Goal: Transaction & Acquisition: Purchase product/service

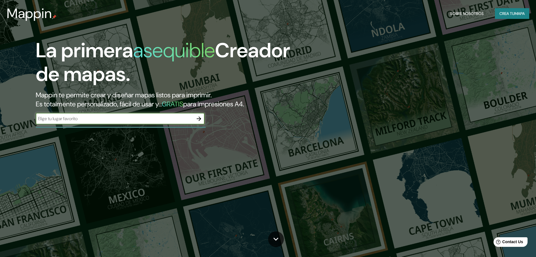
click at [176, 121] on input "text" at bounding box center [115, 118] width 158 height 6
type input "sau paulo"
click at [197, 117] on icon "button" at bounding box center [199, 118] width 7 height 7
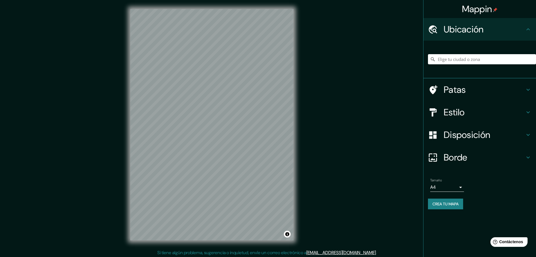
click at [529, 90] on icon at bounding box center [528, 90] width 3 height 2
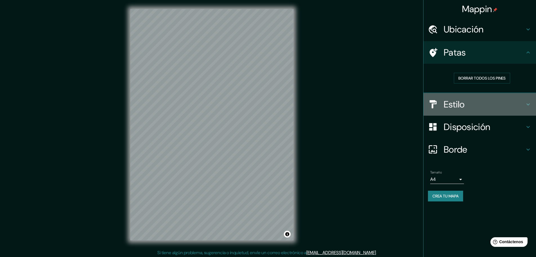
click at [529, 103] on icon at bounding box center [528, 104] width 7 height 7
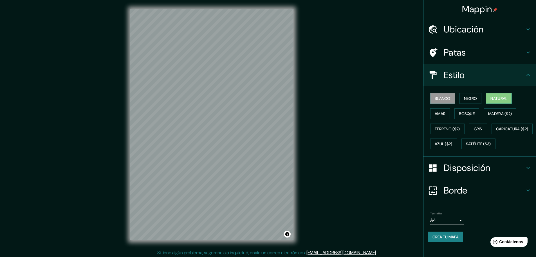
click at [493, 97] on font "Natural" at bounding box center [499, 98] width 17 height 5
click at [454, 129] on font "Terreno ($2)" at bounding box center [447, 128] width 25 height 5
click at [482, 130] on button "Gris" at bounding box center [478, 128] width 18 height 11
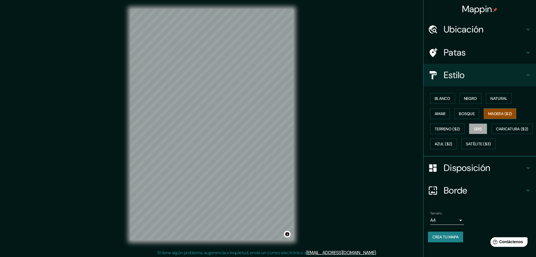
click at [497, 115] on font "Madera ($2)" at bounding box center [501, 113] width 24 height 5
click at [469, 115] on font "Bosque" at bounding box center [467, 113] width 16 height 5
click at [440, 115] on font "Amar" at bounding box center [440, 113] width 11 height 5
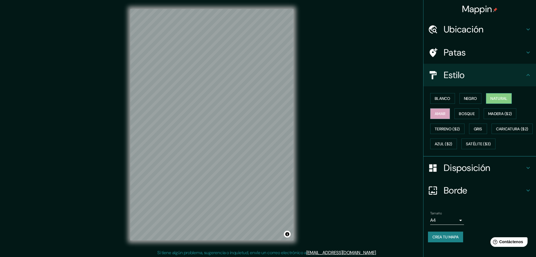
click at [500, 99] on font "Natural" at bounding box center [499, 98] width 17 height 5
click at [453, 141] on font "Azul ($2)" at bounding box center [444, 143] width 18 height 5
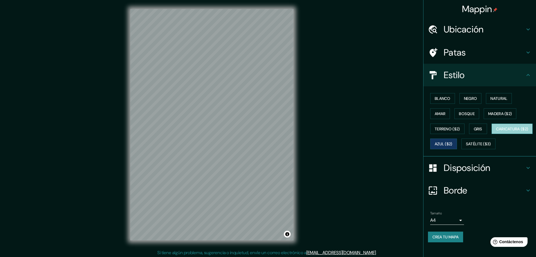
click at [496, 131] on font "Caricatura ($2)" at bounding box center [512, 128] width 32 height 5
click at [466, 146] on font "Satélite ($3)" at bounding box center [478, 143] width 25 height 5
click at [496, 131] on font "Caricatura ($2)" at bounding box center [512, 128] width 32 height 5
click at [466, 147] on font "Satélite ($3)" at bounding box center [478, 143] width 25 height 7
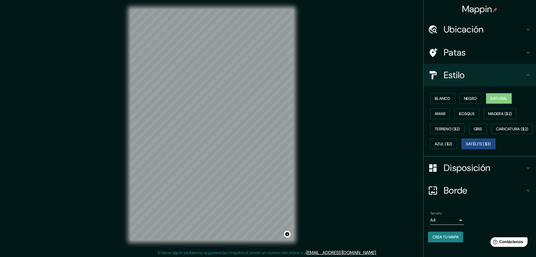
click at [496, 100] on font "Natural" at bounding box center [499, 98] width 17 height 5
click at [519, 193] on h4 "Borde" at bounding box center [484, 189] width 81 height 11
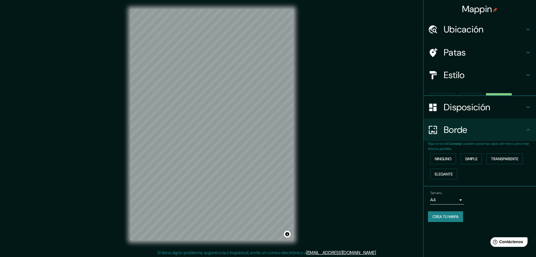
scroll to position [0, 0]
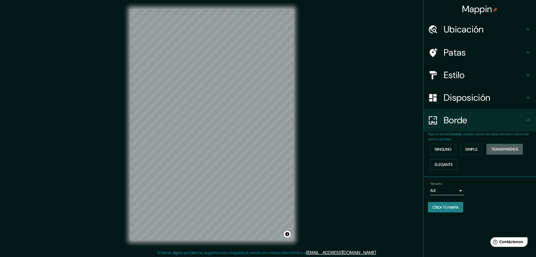
click at [498, 150] on font "Transparente" at bounding box center [504, 148] width 27 height 5
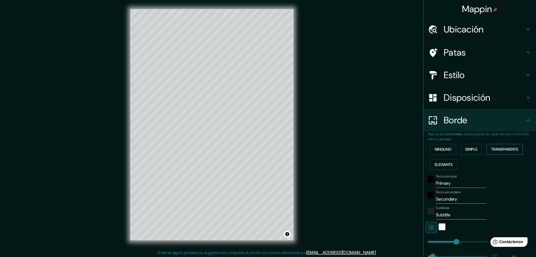
click at [504, 150] on font "Transparente" at bounding box center [504, 148] width 27 height 5
type input "278"
type input "46"
click at [444, 163] on font "Elegante" at bounding box center [444, 164] width 18 height 5
drag, startPoint x: 473, startPoint y: 149, endPoint x: 449, endPoint y: 150, distance: 24.0
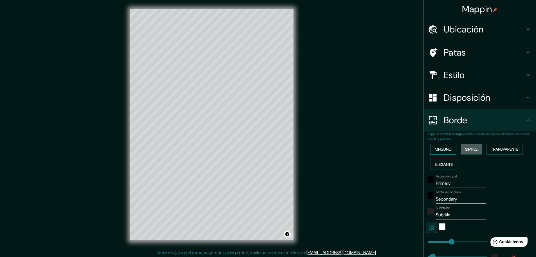
click at [472, 149] on font "Simple" at bounding box center [472, 148] width 12 height 5
click at [441, 151] on font "Ninguno" at bounding box center [443, 148] width 17 height 5
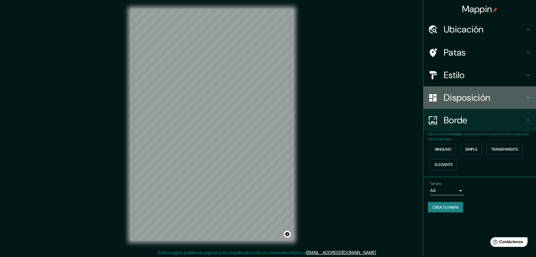
click at [472, 93] on font "Disposición" at bounding box center [467, 98] width 46 height 12
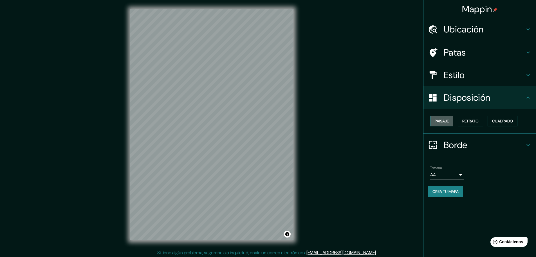
click at [448, 120] on font "Paisaje" at bounding box center [442, 120] width 14 height 5
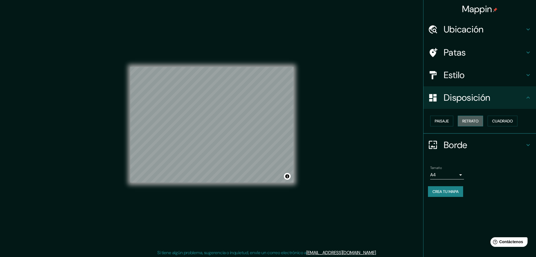
click at [471, 121] on font "Retrato" at bounding box center [471, 120] width 16 height 5
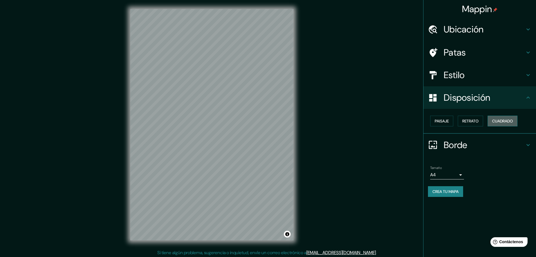
click at [497, 121] on font "Cuadrado" at bounding box center [503, 120] width 21 height 5
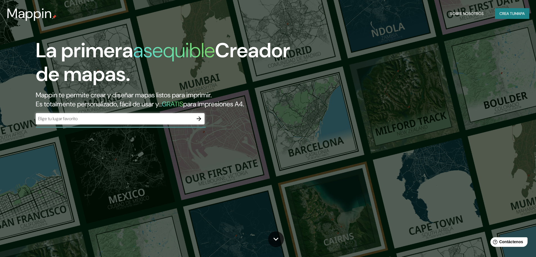
click at [73, 117] on input "text" at bounding box center [115, 118] width 158 height 6
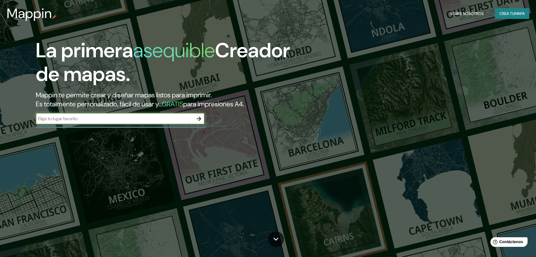
type input "sau paulo"
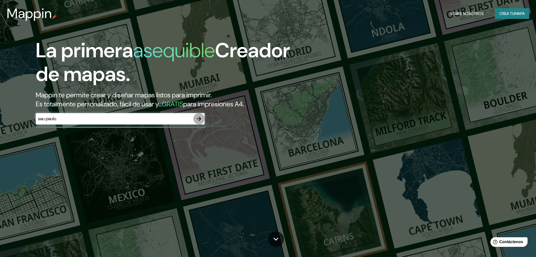
click at [201, 117] on icon "button" at bounding box center [199, 118] width 7 height 7
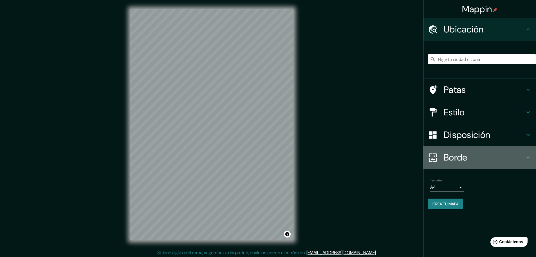
click at [500, 155] on h4 "Borde" at bounding box center [484, 157] width 81 height 11
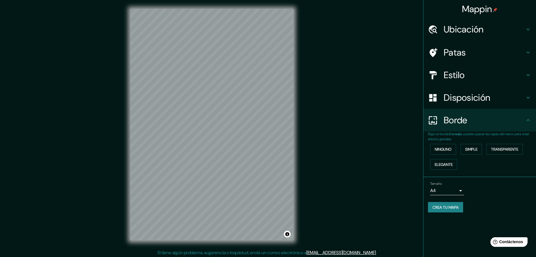
click at [505, 28] on h4 "Ubicación" at bounding box center [484, 29] width 81 height 11
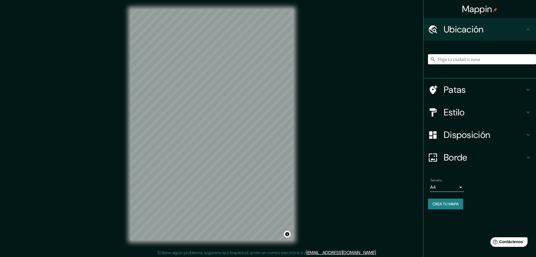
click at [504, 57] on input "Elige tu ciudad o zona" at bounding box center [482, 59] width 108 height 10
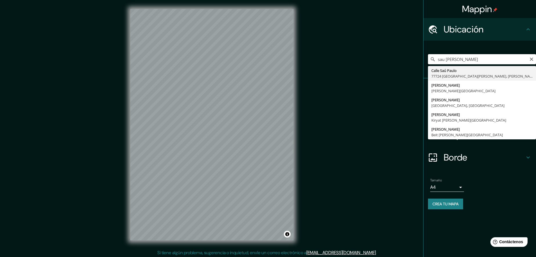
drag, startPoint x: 469, startPoint y: 55, endPoint x: 402, endPoint y: 56, distance: 67.3
click at [402, 56] on div "Mappin Ubicación sau paul Calle Saú Paulo 77724 Playa del Carmen, Quintana Roo,…" at bounding box center [268, 129] width 536 height 258
paste input "sao paulo"
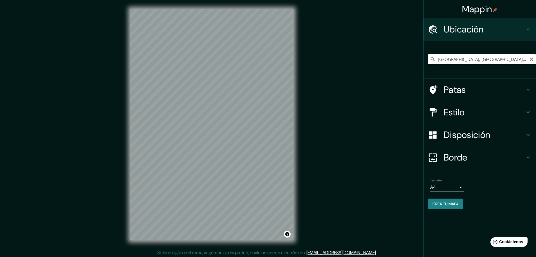
drag, startPoint x: 480, startPoint y: 60, endPoint x: 460, endPoint y: 60, distance: 19.7
click at [460, 60] on input "São Paulo, São Paulo, Brasil" at bounding box center [482, 59] width 108 height 10
click at [489, 61] on input "São Paulo, Brasil" at bounding box center [482, 59] width 108 height 10
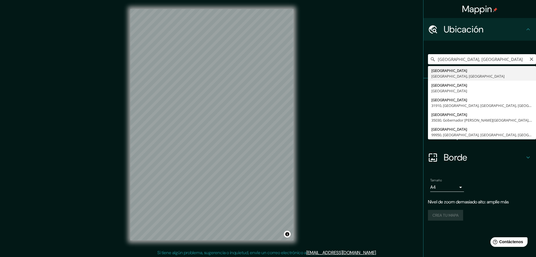
type input "São Paulo, São Paulo, Brasil"
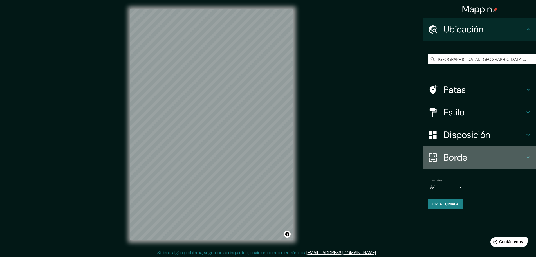
click at [475, 153] on h4 "Borde" at bounding box center [484, 157] width 81 height 11
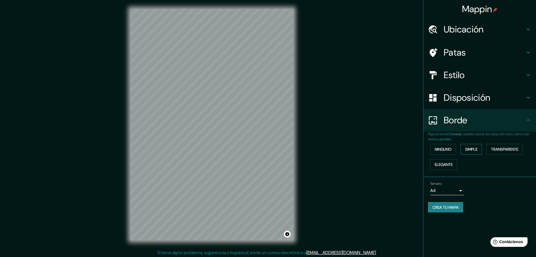
click at [469, 149] on font "Simple" at bounding box center [472, 148] width 12 height 5
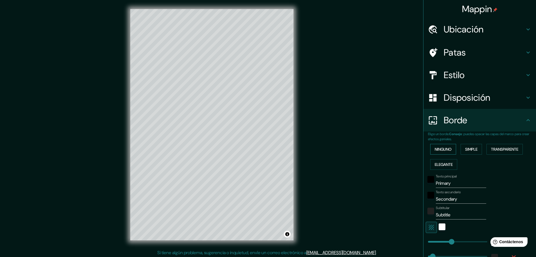
click at [449, 149] on button "Ninguno" at bounding box center [444, 149] width 26 height 11
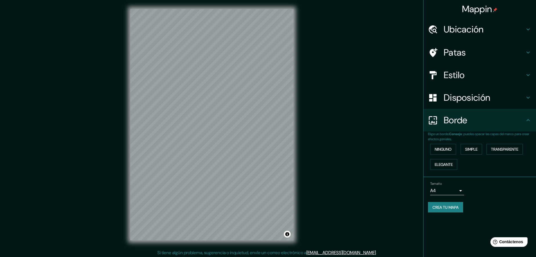
click at [482, 94] on font "Disposición" at bounding box center [467, 98] width 46 height 12
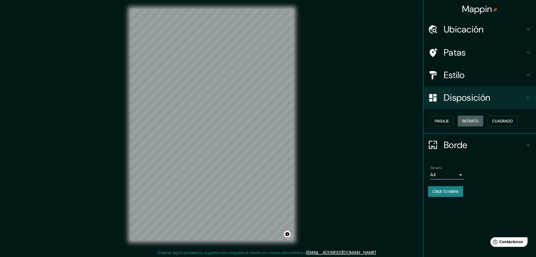
click at [479, 120] on font "Retrato" at bounding box center [471, 120] width 16 height 5
click at [500, 121] on font "Cuadrado" at bounding box center [503, 120] width 21 height 5
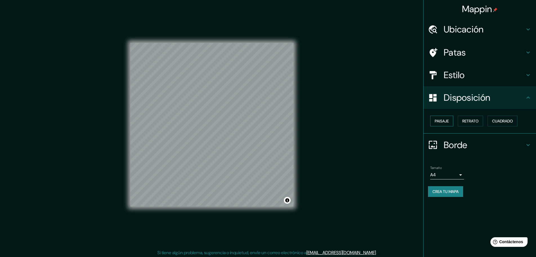
click at [442, 121] on font "Paisaje" at bounding box center [442, 120] width 14 height 5
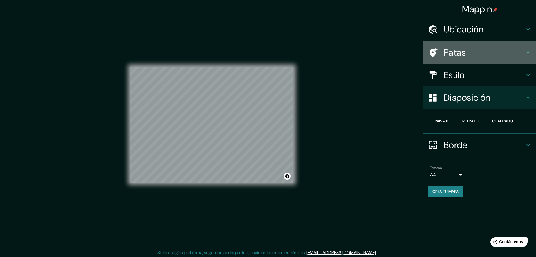
click at [466, 53] on h4 "Patas" at bounding box center [484, 52] width 81 height 11
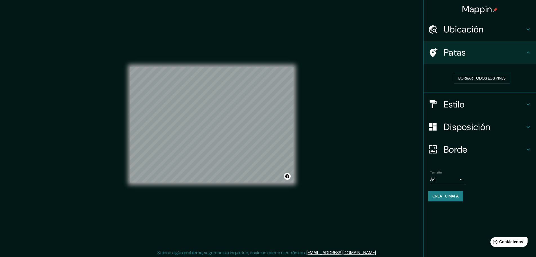
click at [480, 103] on h4 "Estilo" at bounding box center [484, 104] width 81 height 11
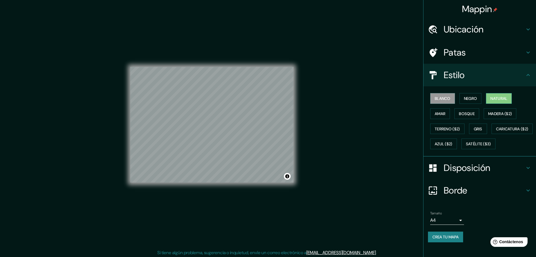
click at [497, 97] on font "Natural" at bounding box center [499, 98] width 17 height 5
click at [365, 97] on div "Mappin Ubicación São Paulo, São Paulo, Brasil Patas Estilo Blanco Negro Natural…" at bounding box center [268, 129] width 536 height 258
